Goal: Task Accomplishment & Management: Manage account settings

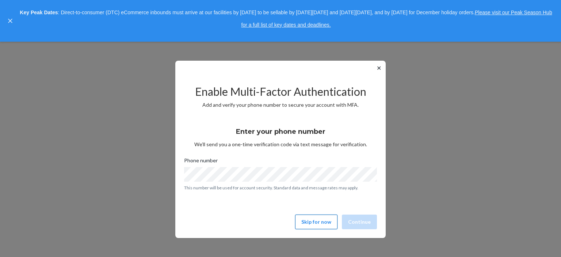
click at [317, 226] on button "Skip for now" at bounding box center [316, 221] width 42 height 15
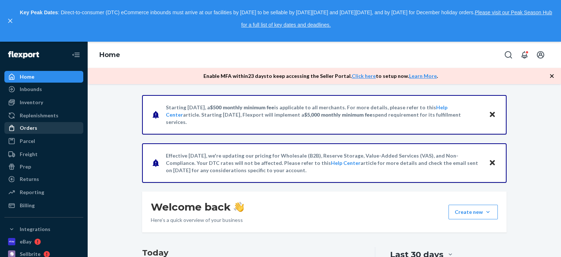
click at [37, 127] on div "Orders" at bounding box center [43, 128] width 77 height 10
